Goal: Answer question/provide support

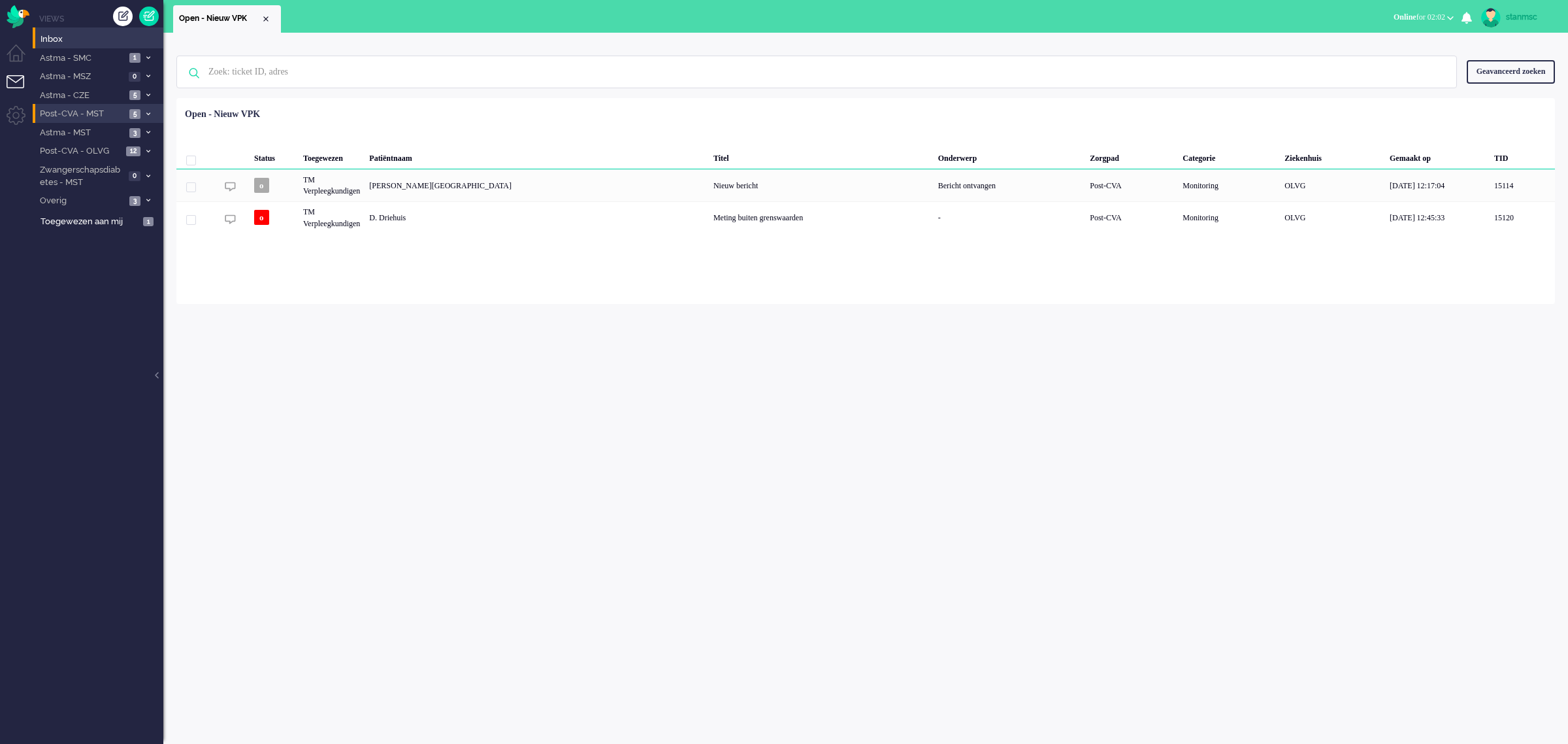
click at [89, 112] on span "Post-CVA - MST" at bounding box center [82, 114] width 88 height 13
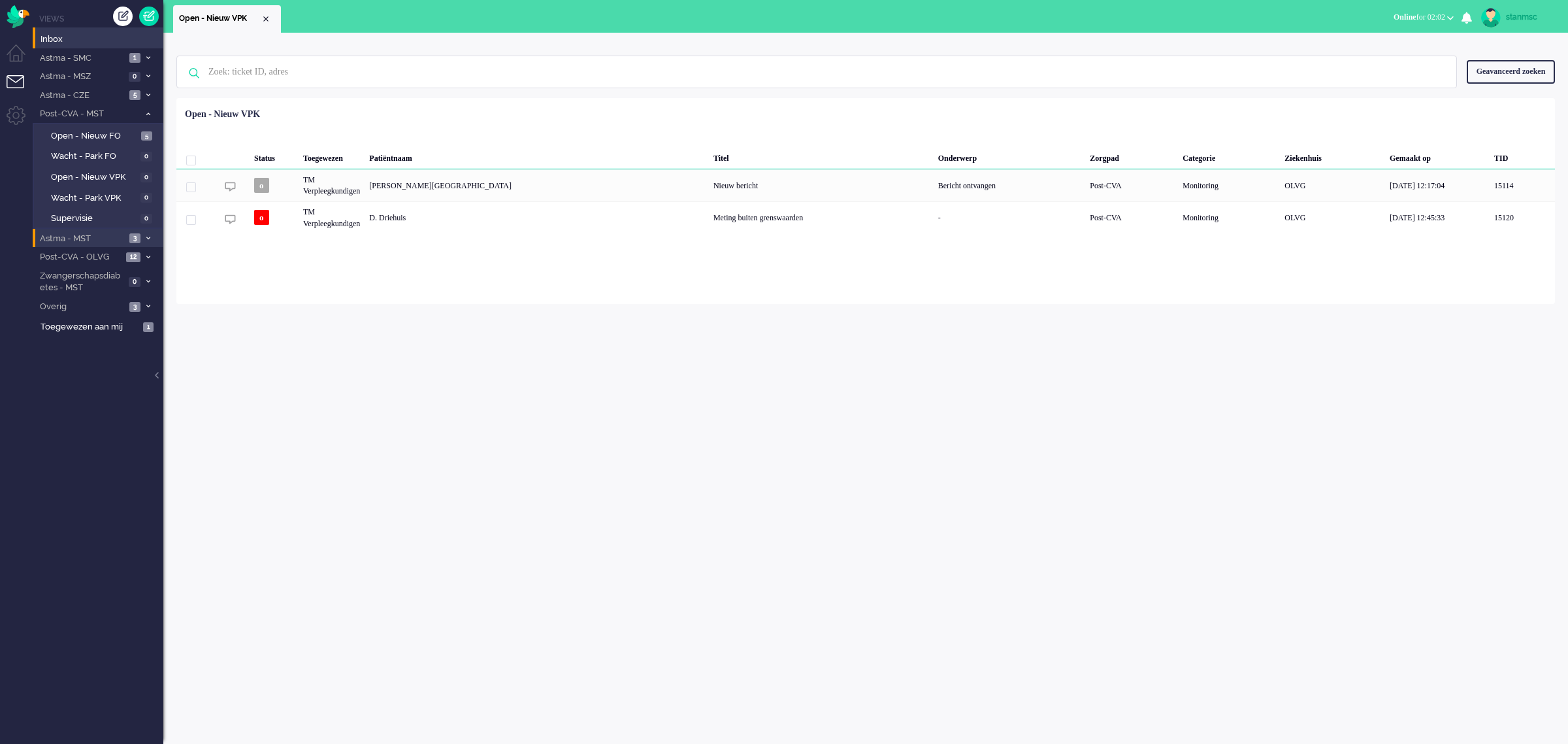
click at [86, 235] on span "Astma - MST" at bounding box center [82, 239] width 88 height 13
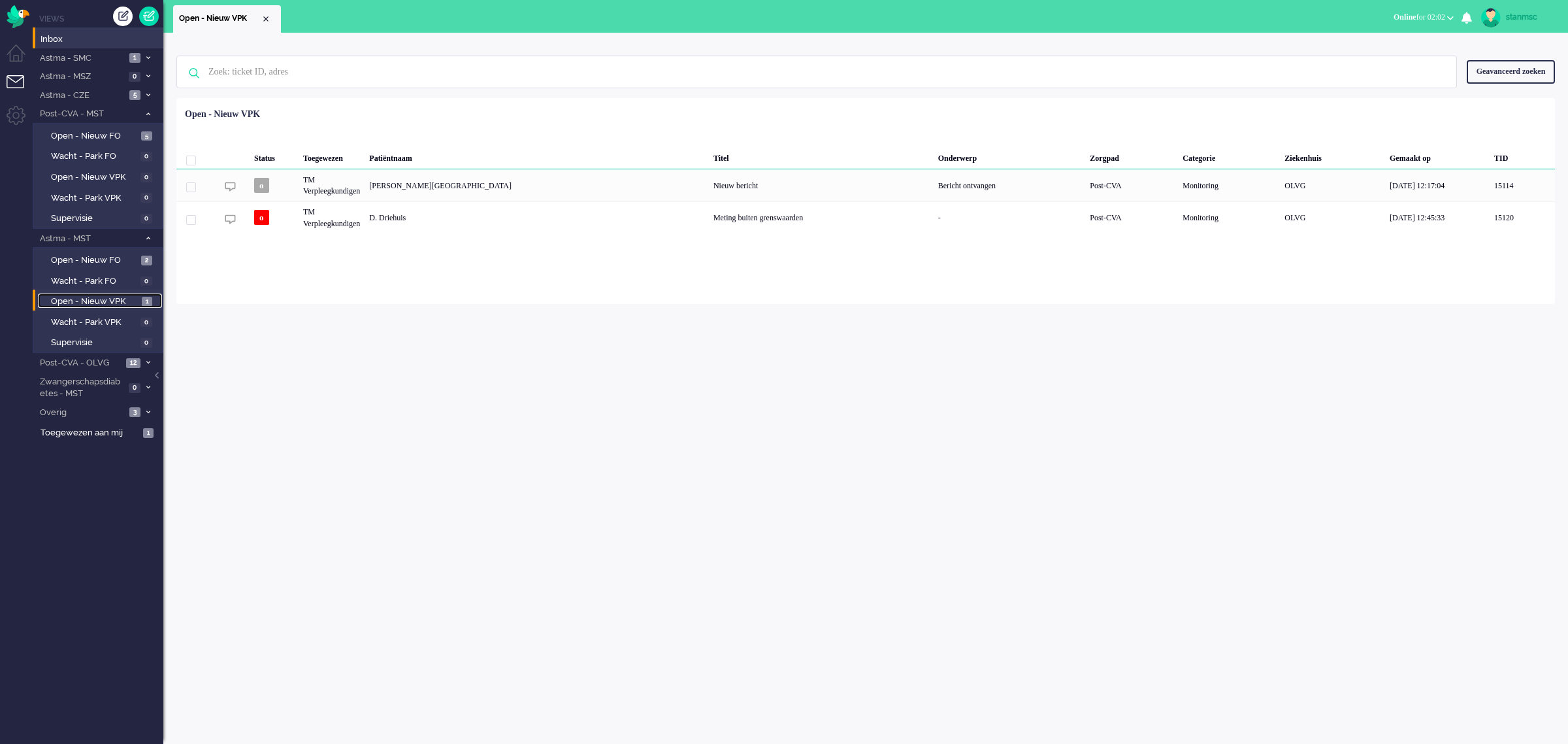
click at [88, 299] on span "Open - Nieuw VPK" at bounding box center [94, 301] width 88 height 13
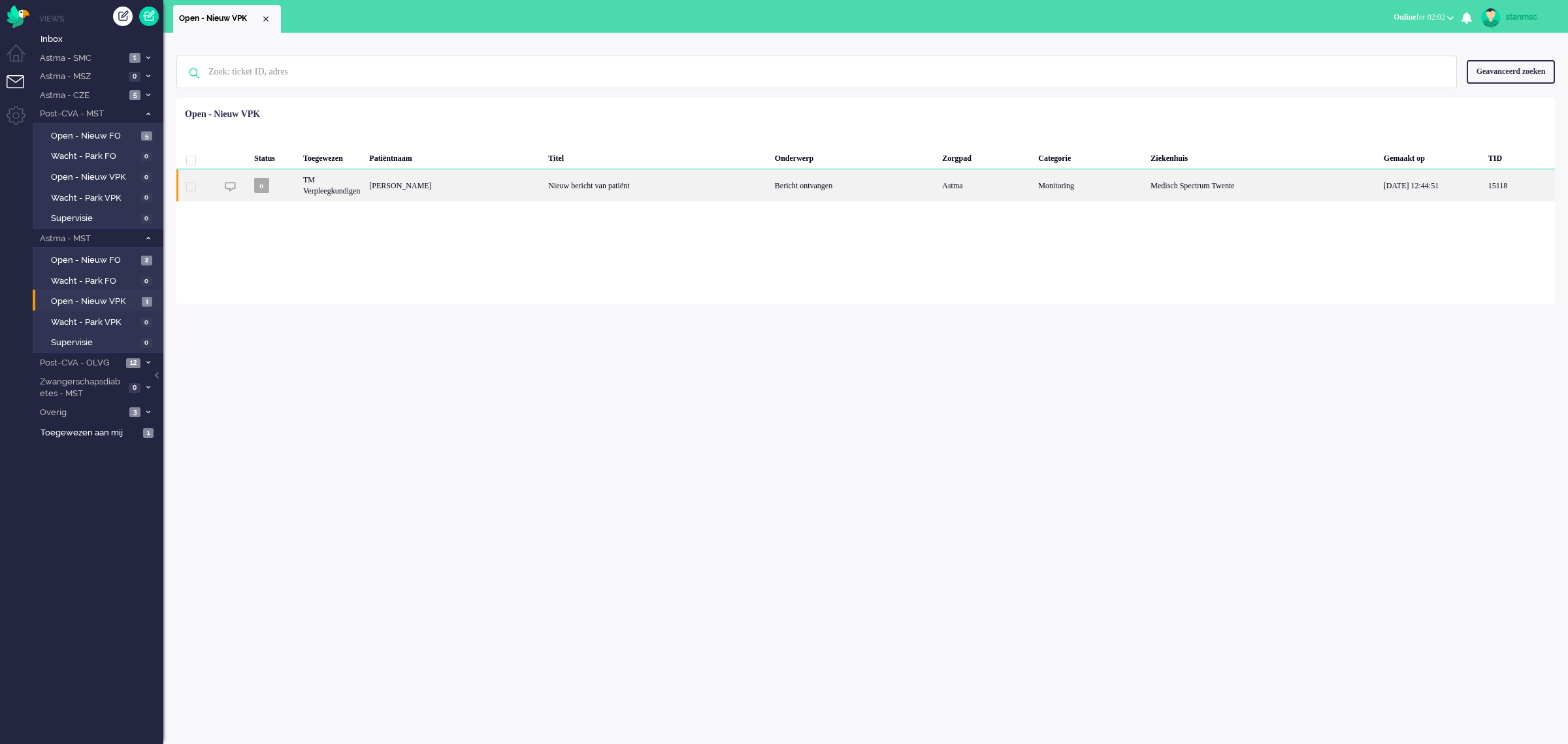
click at [325, 191] on div "TM Verpleegkundigen" at bounding box center [331, 185] width 66 height 32
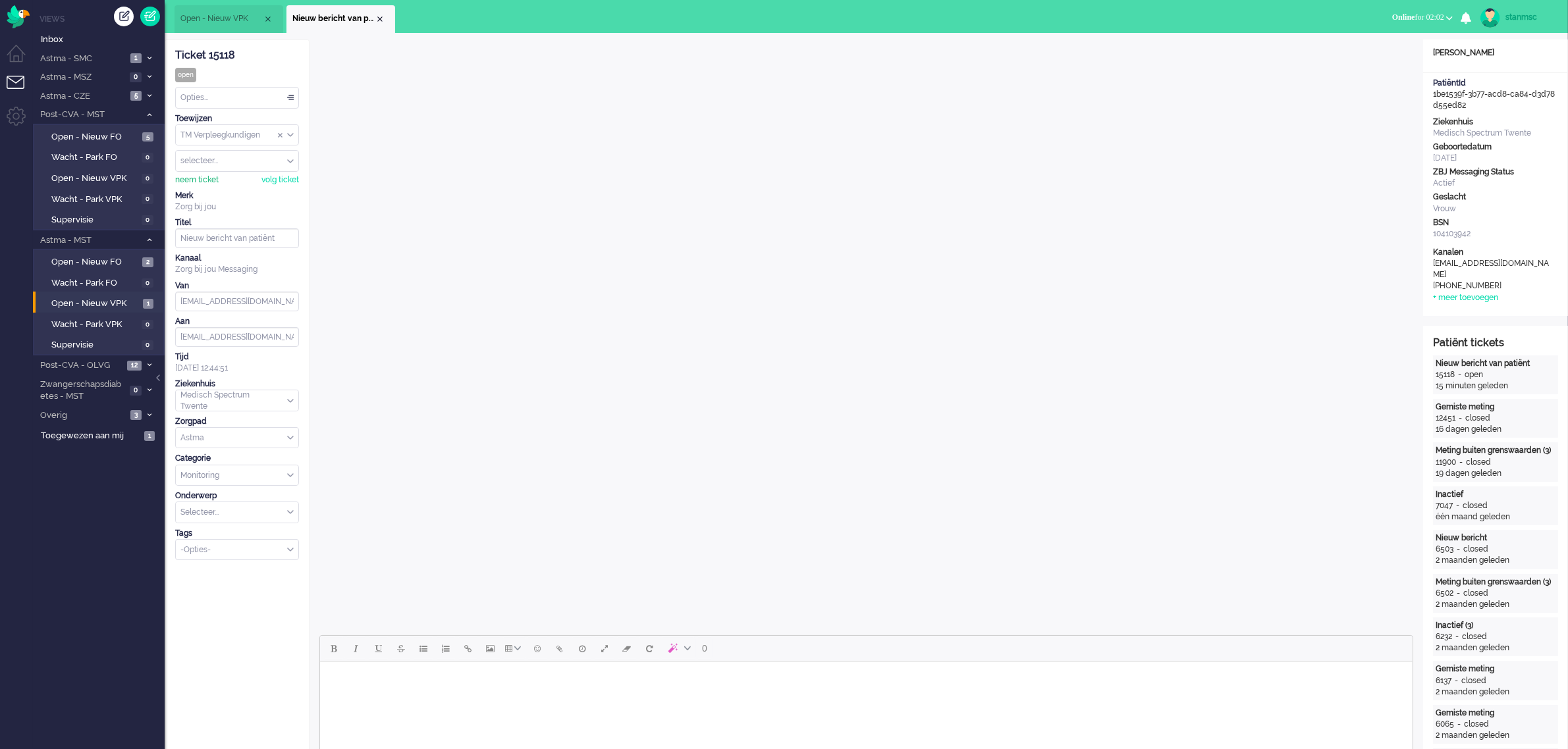
click at [205, 176] on div "neem ticket" at bounding box center [197, 180] width 44 height 11
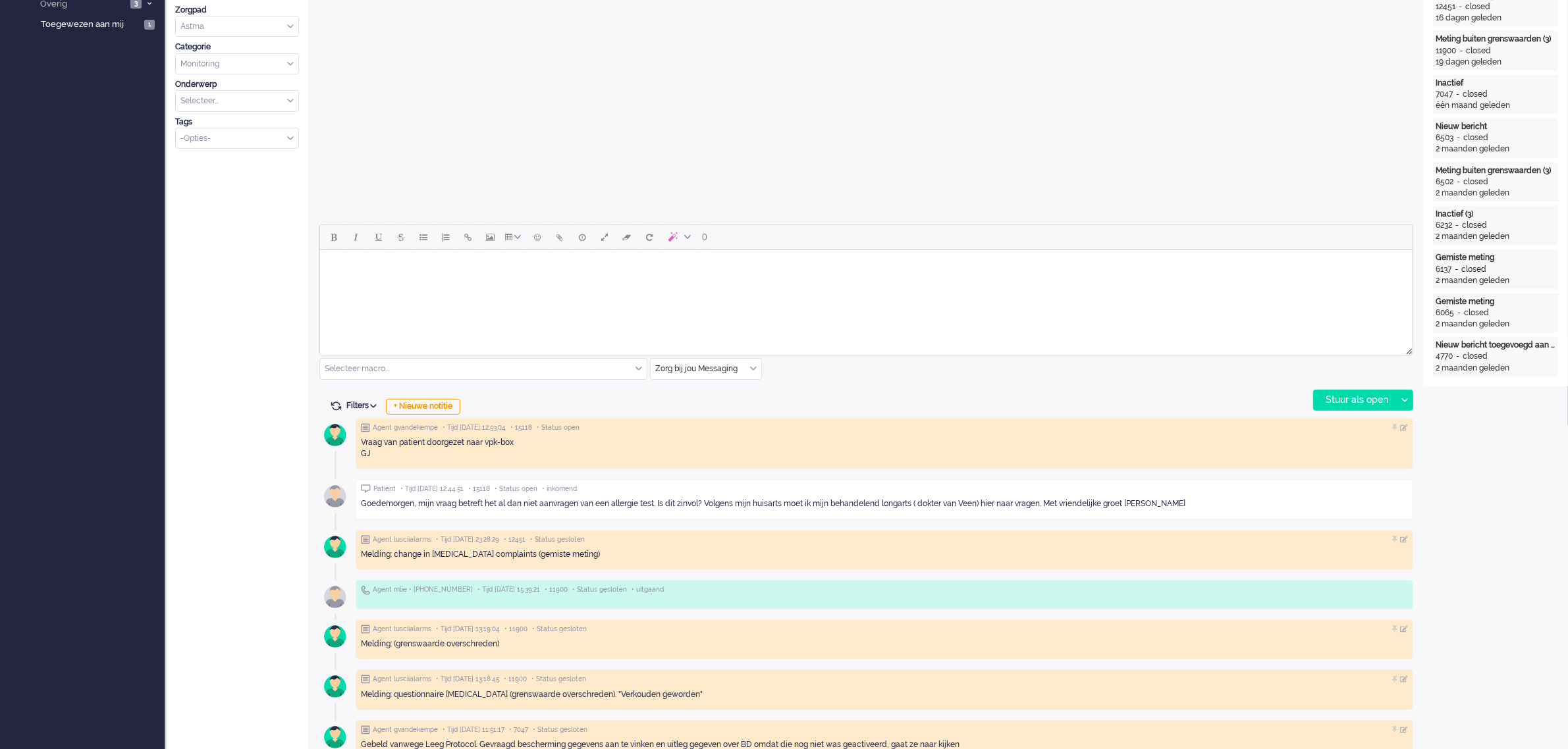
click at [373, 278] on html at bounding box center [865, 267] width 1093 height 34
click at [373, 278] on body "Rich Text Area. Press ALT-0 for help." at bounding box center [865, 266] width 1082 height 23
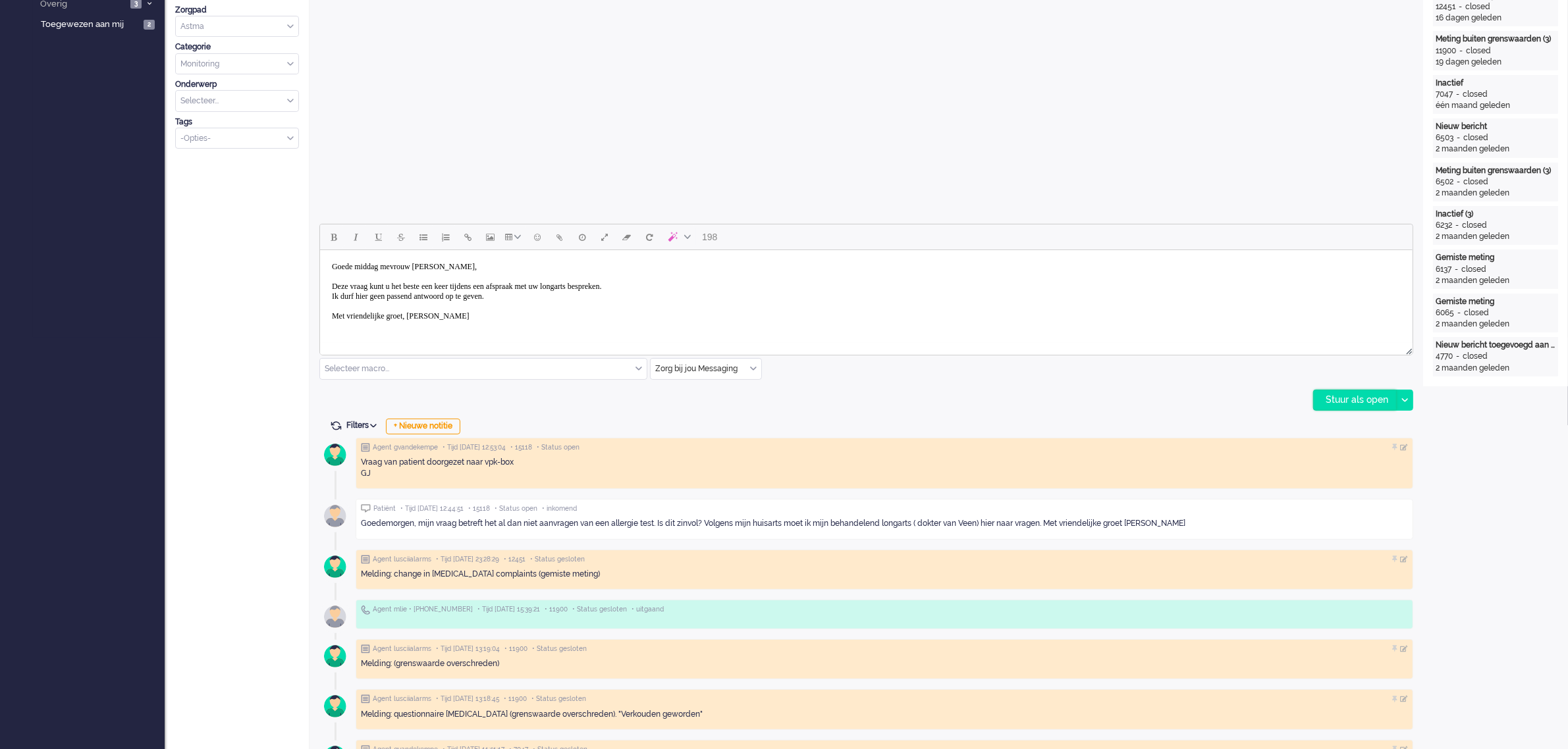
click at [1351, 402] on div "Stuur als open" at bounding box center [1355, 400] width 82 height 20
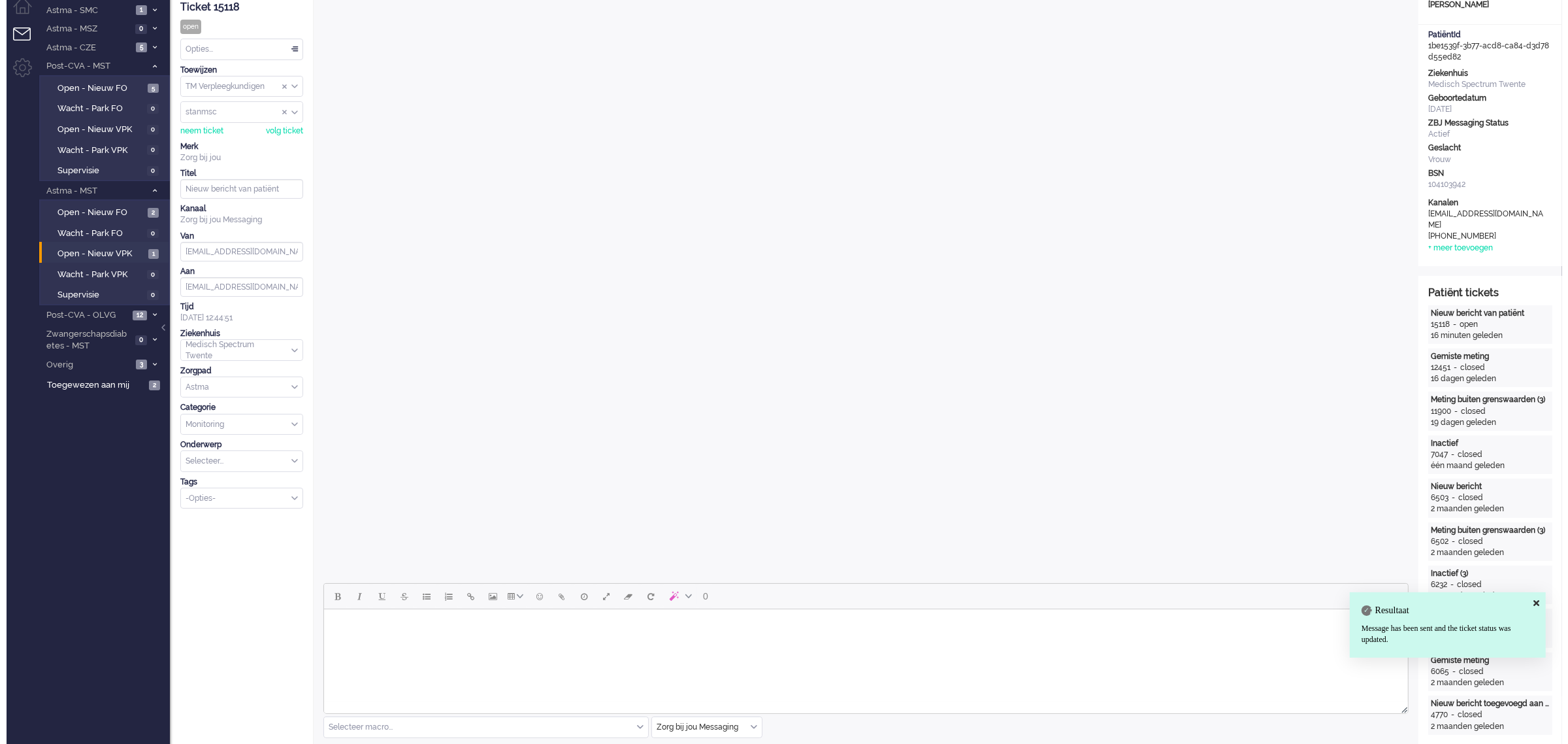
scroll to position [0, 0]
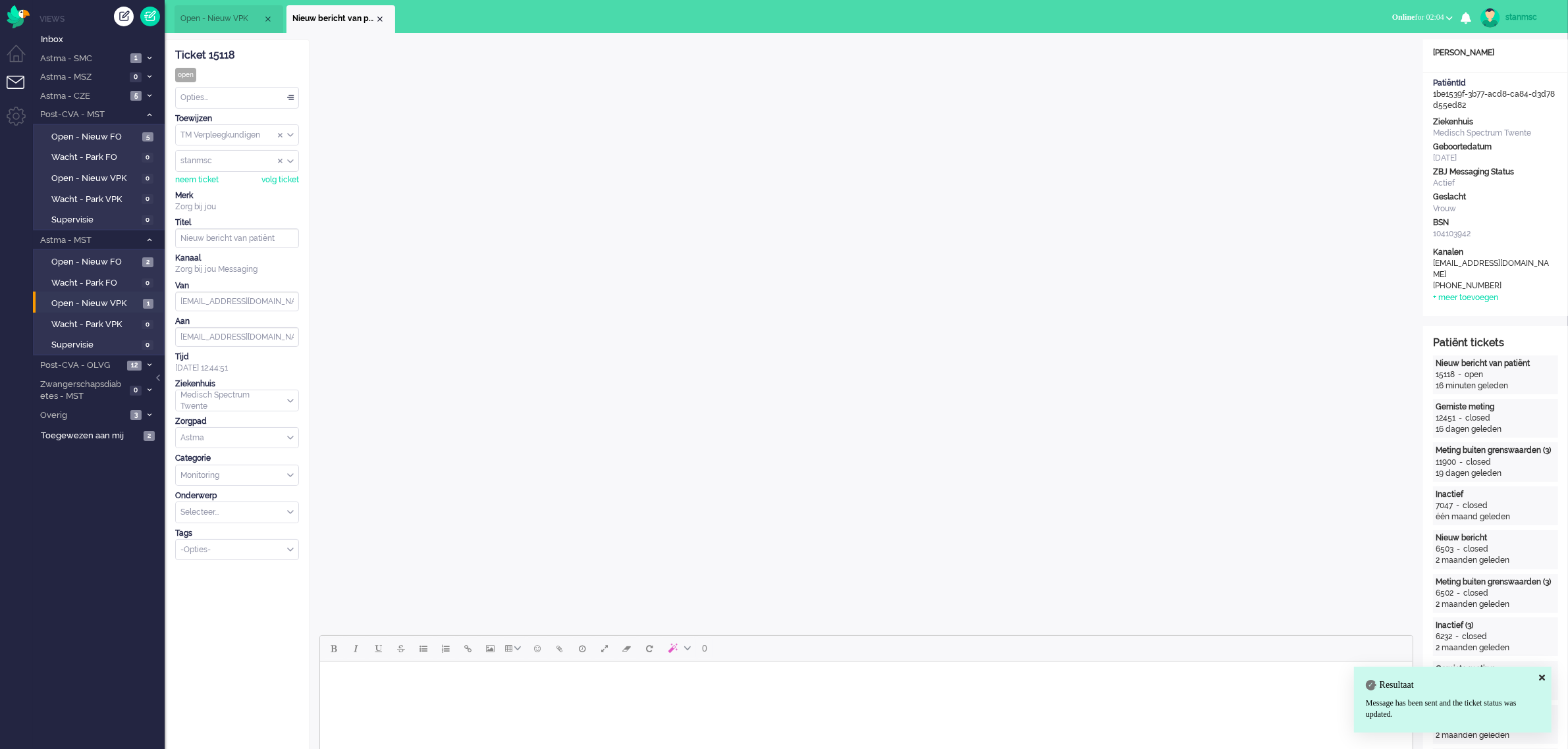
click at [212, 98] on div "Opties..." at bounding box center [237, 98] width 123 height 20
click at [215, 186] on span "Opgelost" at bounding box center [198, 191] width 33 height 11
click at [379, 18] on div "Close tab" at bounding box center [380, 20] width 11 height 11
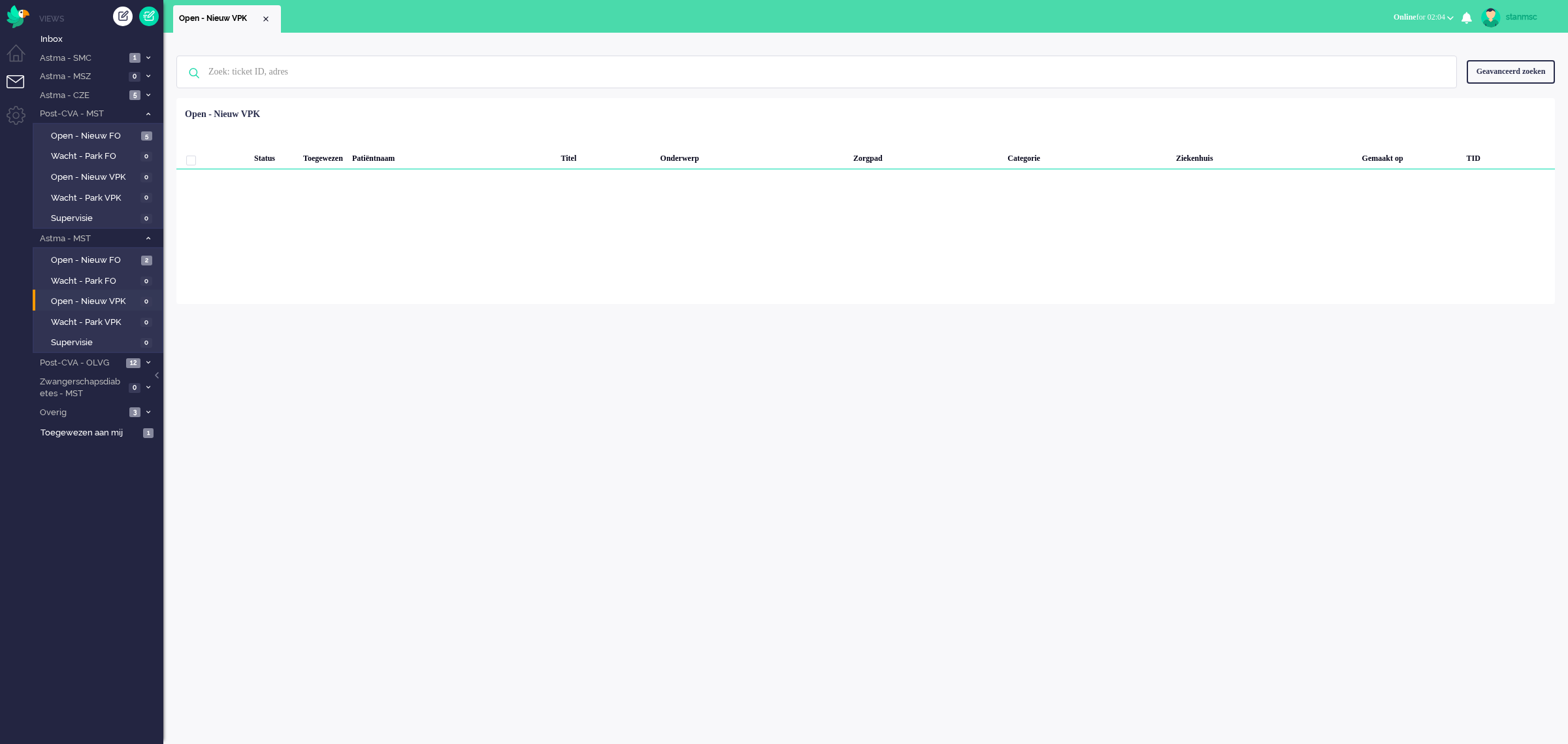
click at [1408, 17] on span "Online for 02:04" at bounding box center [1419, 17] width 51 height 9
click at [1396, 45] on label "Niet beschikbaar" at bounding box center [1400, 44] width 104 height 11
